Goal: Task Accomplishment & Management: Complete application form

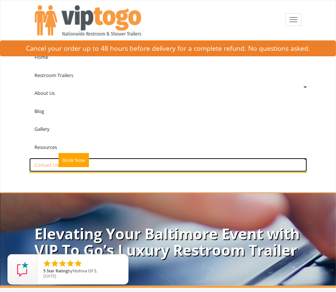
click at [46, 160] on link "Contact Us" at bounding box center [168, 165] width 278 height 14
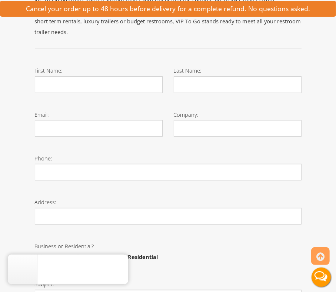
scroll to position [178, 0]
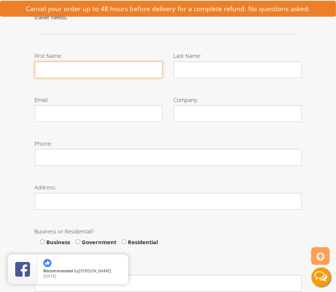
click at [54, 61] on input "First Name:" at bounding box center [99, 69] width 128 height 17
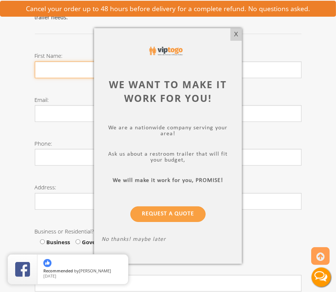
type input "Michael"
type input "Tharp"
type input "mtharp@northwestmechinc.com"
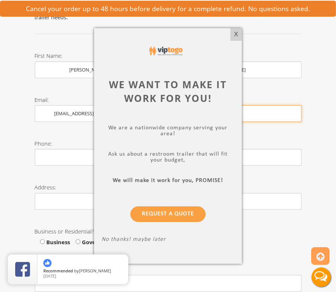
type input "Northwest Mechanicsl, Inc"
type input "8163485584"
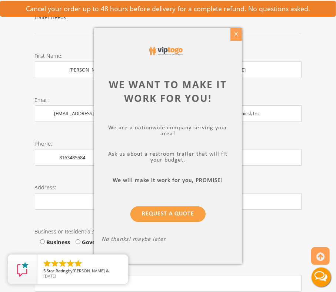
click at [236, 36] on div "X" at bounding box center [235, 34] width 11 height 13
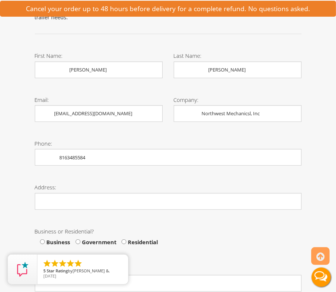
click at [168, 164] on div "Phone: 8163485584" at bounding box center [168, 155] width 278 height 44
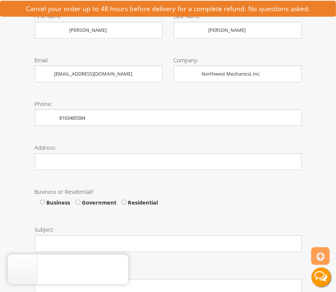
scroll to position [222, 0]
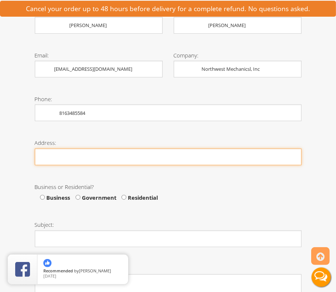
click at [94, 149] on input "Phone:" at bounding box center [168, 157] width 267 height 17
type input "."
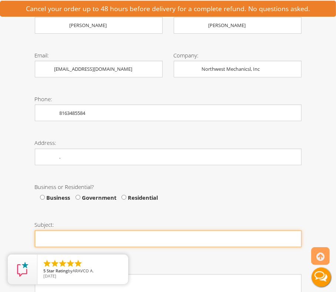
click at [61, 230] on input "Subject:" at bounding box center [168, 238] width 267 height 17
type input "high quality trailers"
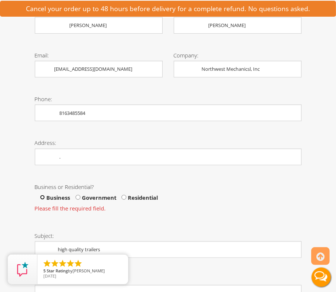
click at [44, 195] on input "Business" at bounding box center [42, 197] width 5 height 5
radio input "true"
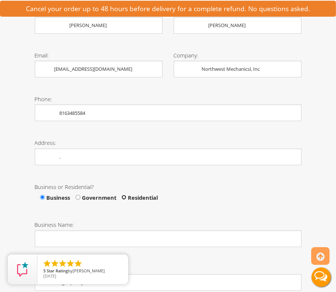
click at [123, 195] on input "Residential" at bounding box center [123, 197] width 5 height 5
radio input "true"
click at [232, 198] on div "Business or Residential? Business Government Residential" at bounding box center [168, 195] width 278 height 38
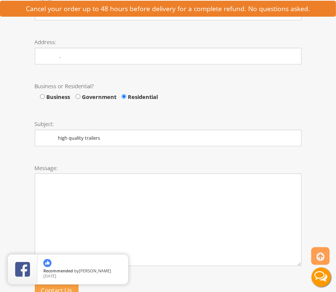
scroll to position [385, 0]
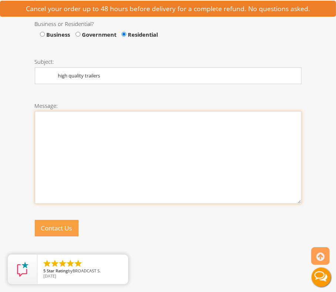
click at [117, 126] on textarea "Message:" at bounding box center [168, 157] width 267 height 93
paste textarea "I am reaching out to request a quote for high quality Trailers ;Kindly advise a…"
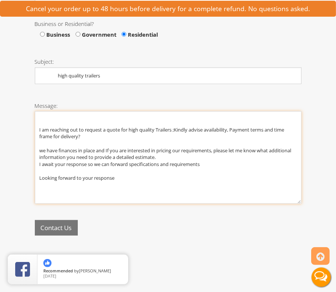
type textarea "I am reaching out to request a quote for high quality Trailers ;Kindly advise a…"
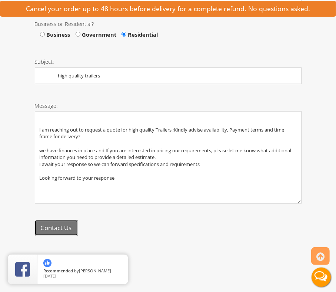
click at [59, 220] on button "Contact Us" at bounding box center [56, 228] width 43 height 16
